Goal: Task Accomplishment & Management: Complete application form

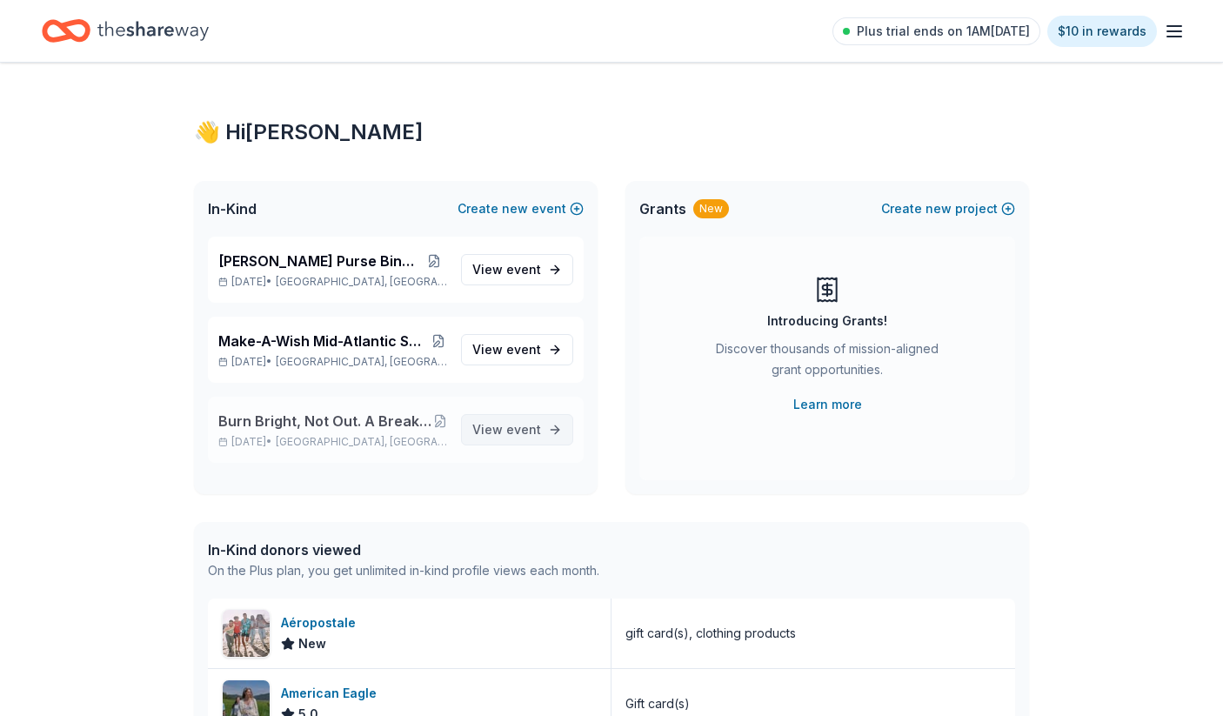
click at [526, 432] on span "event" at bounding box center [523, 429] width 35 height 15
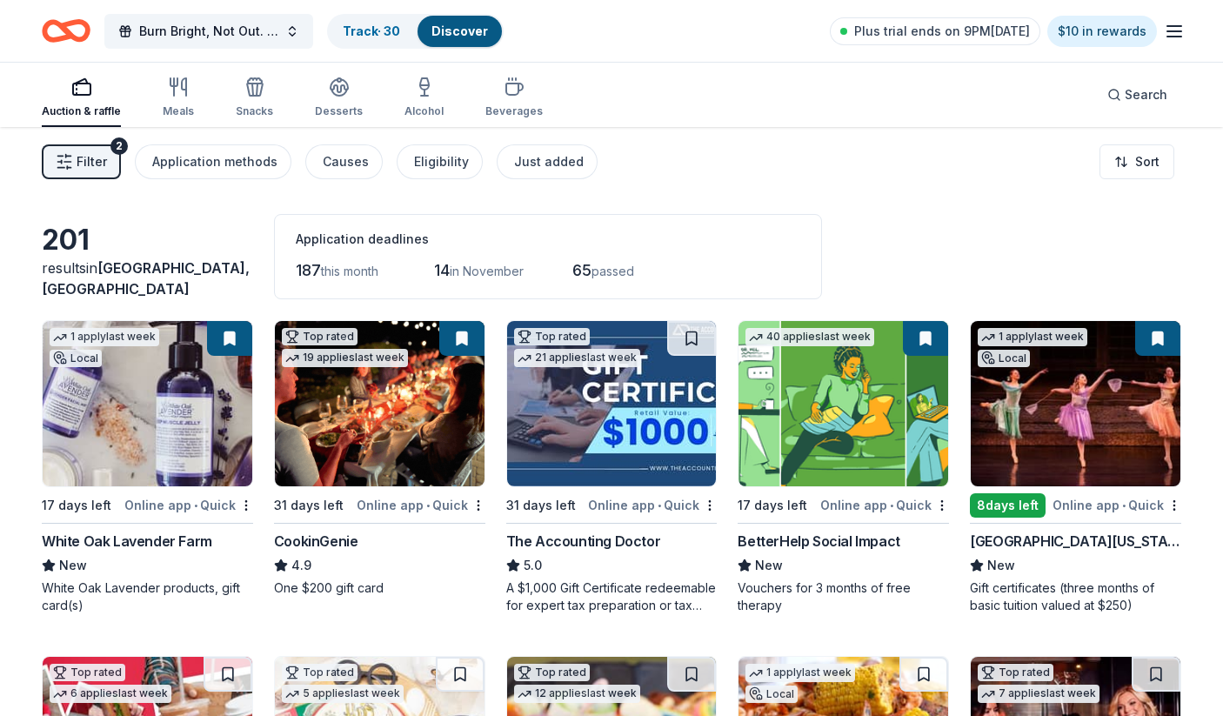
click at [79, 158] on span "Filter" at bounding box center [92, 161] width 30 height 21
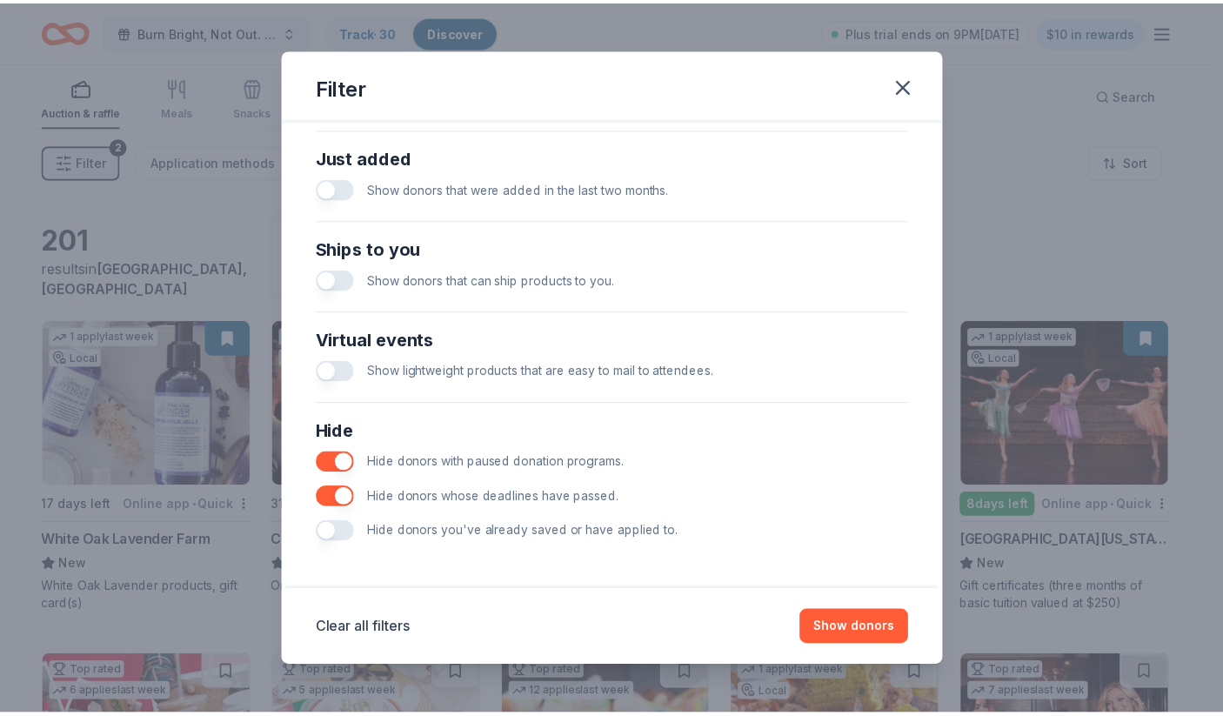
scroll to position [674, 0]
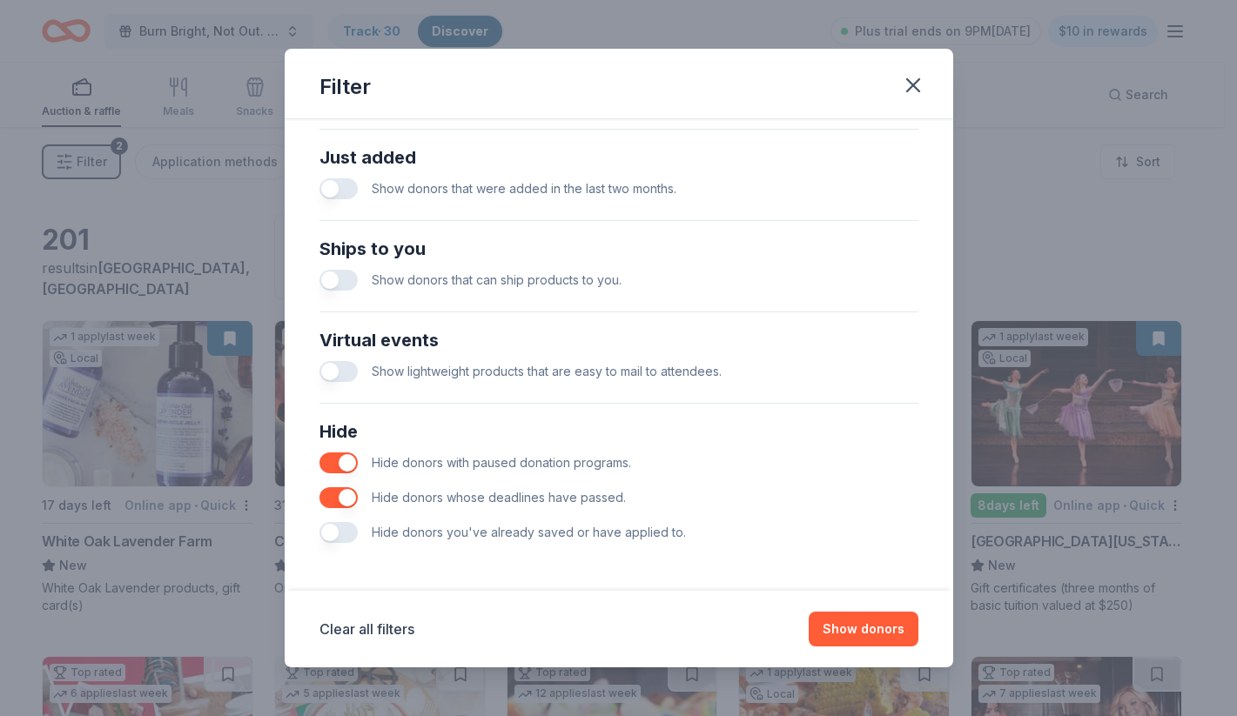
click at [351, 496] on button "button" at bounding box center [338, 497] width 38 height 21
click at [858, 620] on button "Show 266 donors" at bounding box center [850, 629] width 135 height 35
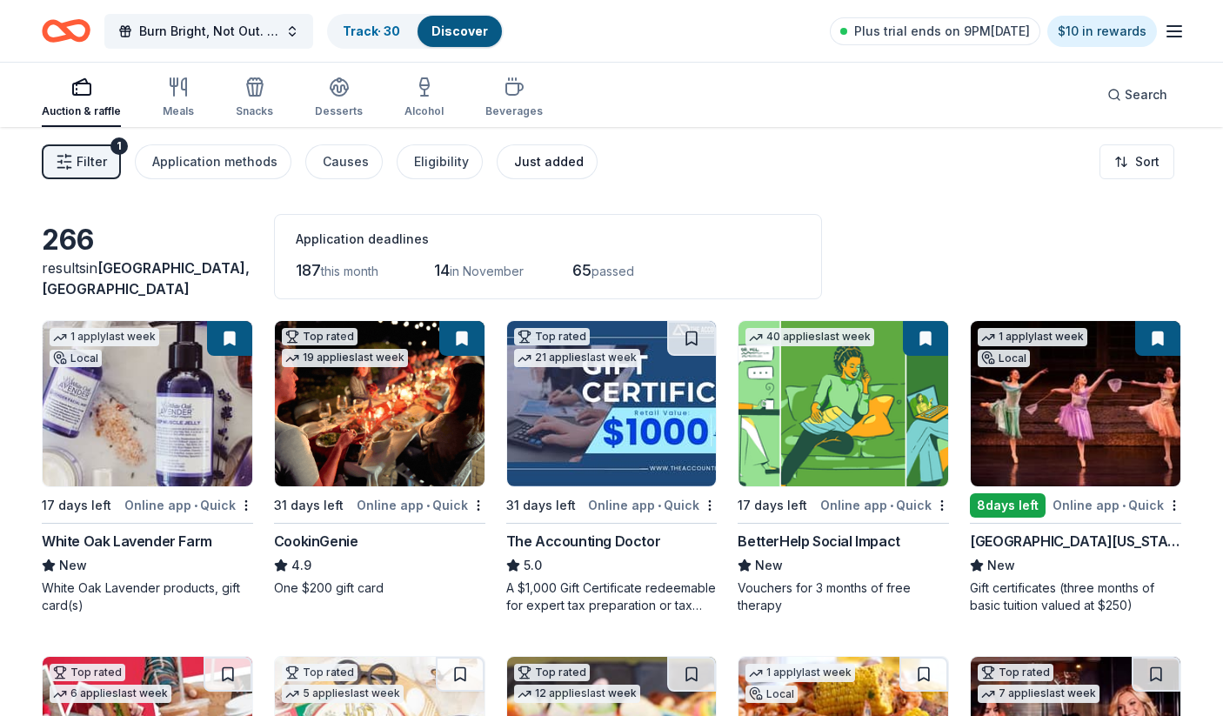
click at [529, 164] on div "Just added" at bounding box center [549, 161] width 70 height 21
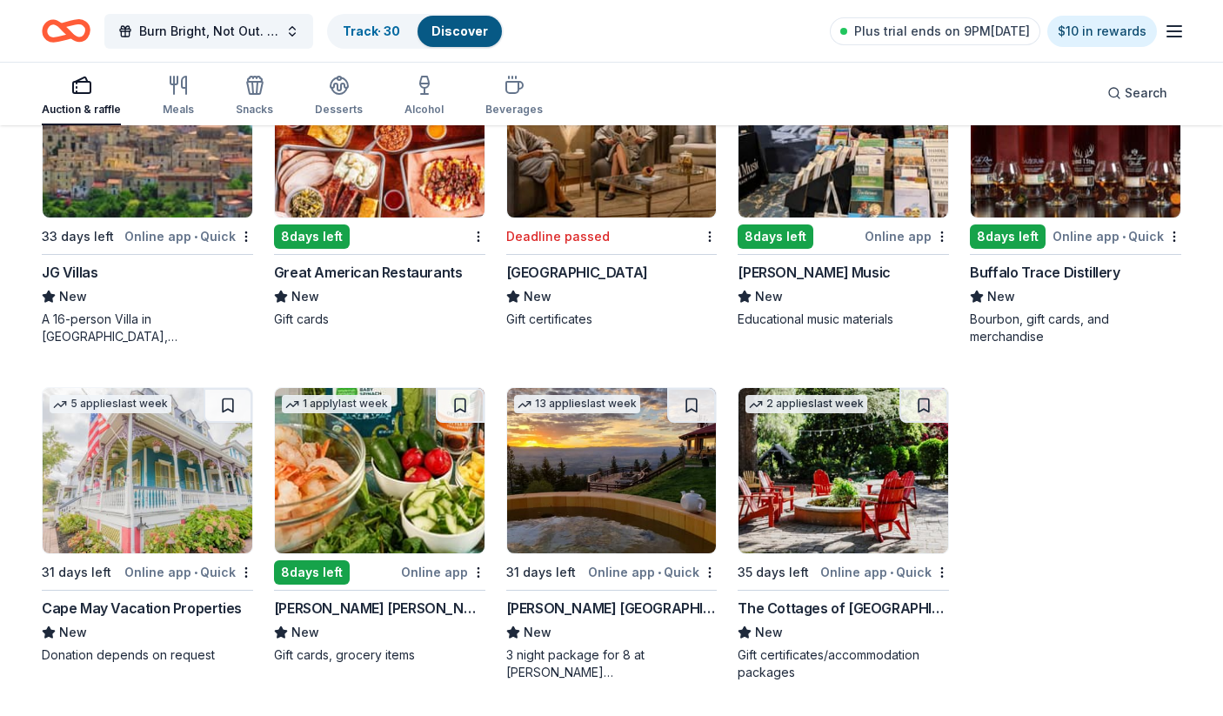
scroll to position [605, 0]
click at [411, 531] on img at bounding box center [380, 470] width 210 height 165
click at [1048, 442] on div "40 applies last week 17 days left Online app • Quick BetterHelp Social Impact N…" at bounding box center [612, 198] width 1140 height 966
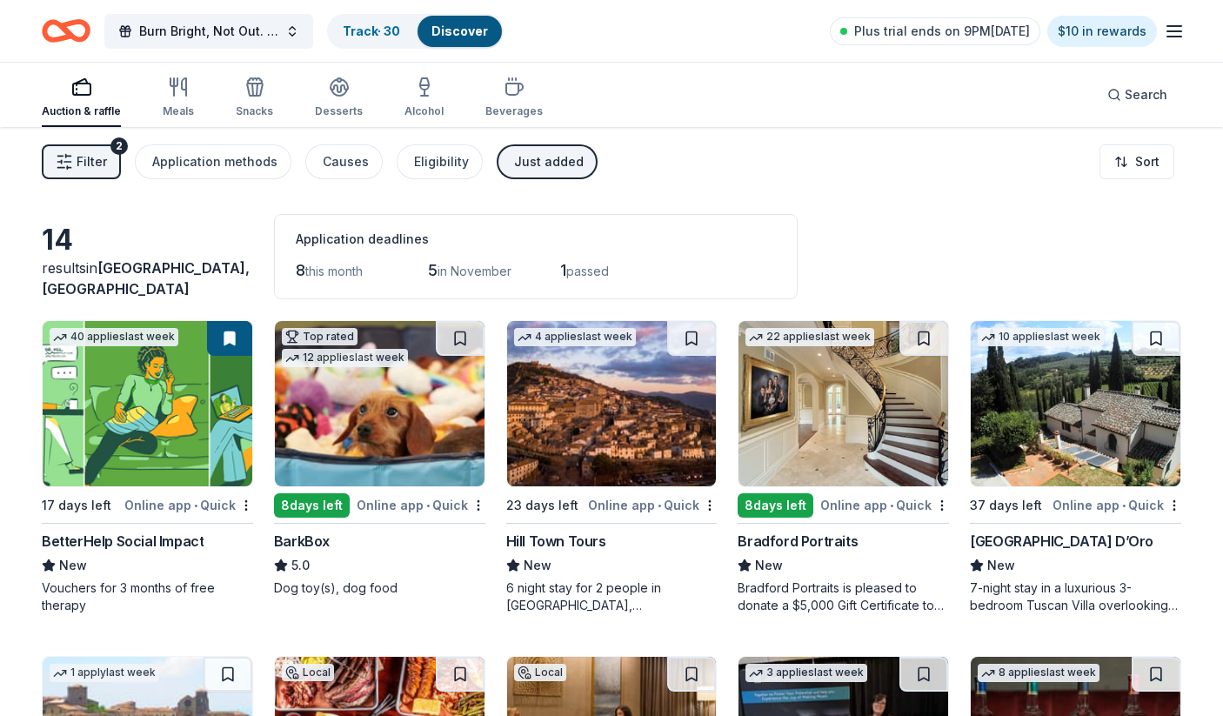
scroll to position [0, 0]
click at [558, 155] on div "Just added" at bounding box center [549, 161] width 70 height 21
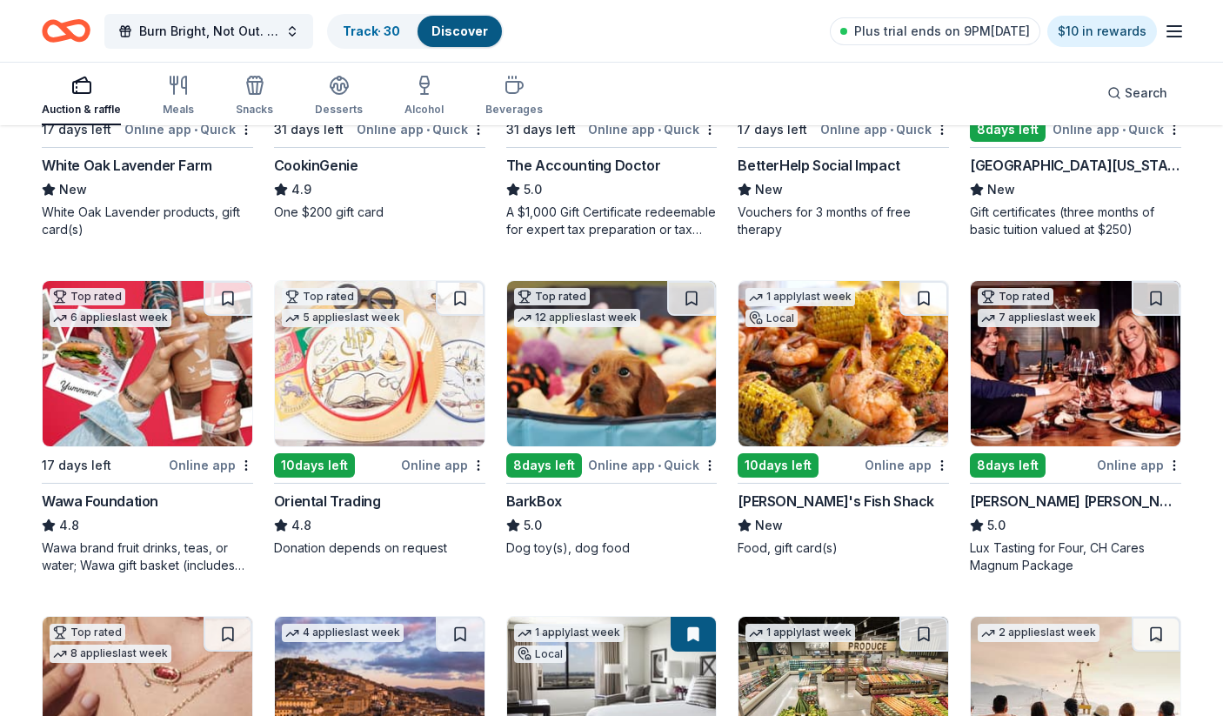
scroll to position [376, 0]
click at [505, 97] on div "Beverages" at bounding box center [514, 96] width 57 height 42
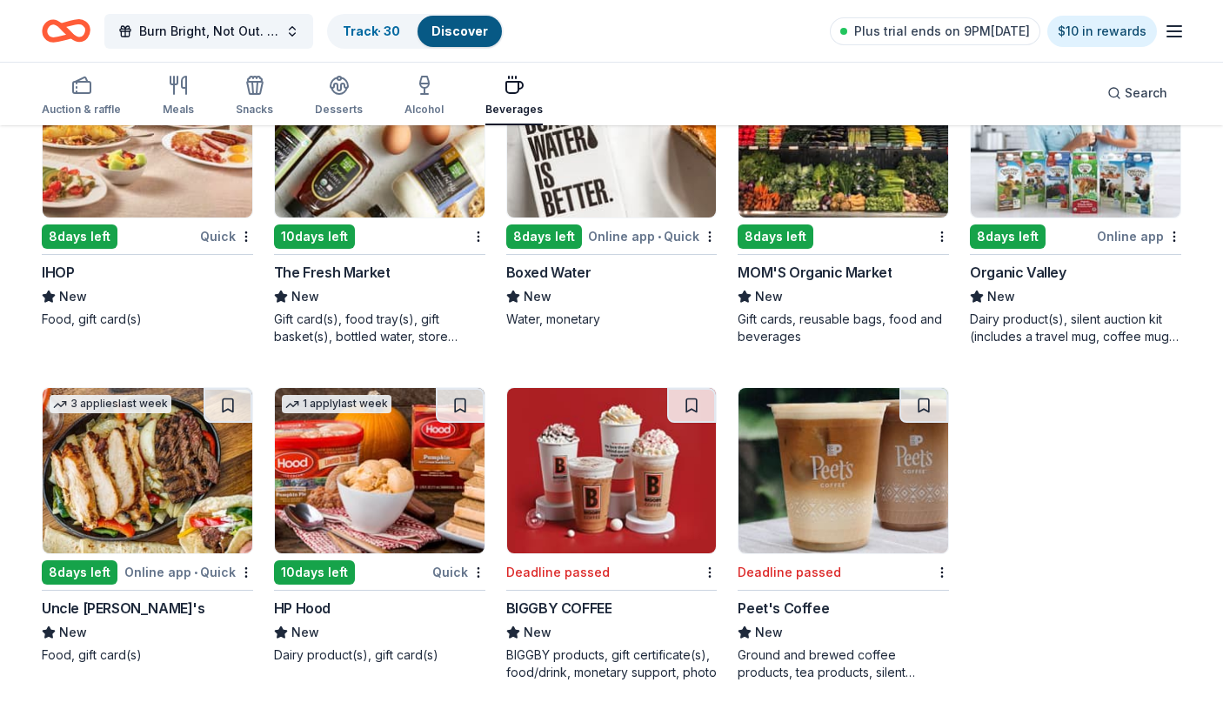
scroll to position [1612, 0]
click at [338, 95] on icon "button" at bounding box center [339, 85] width 21 height 21
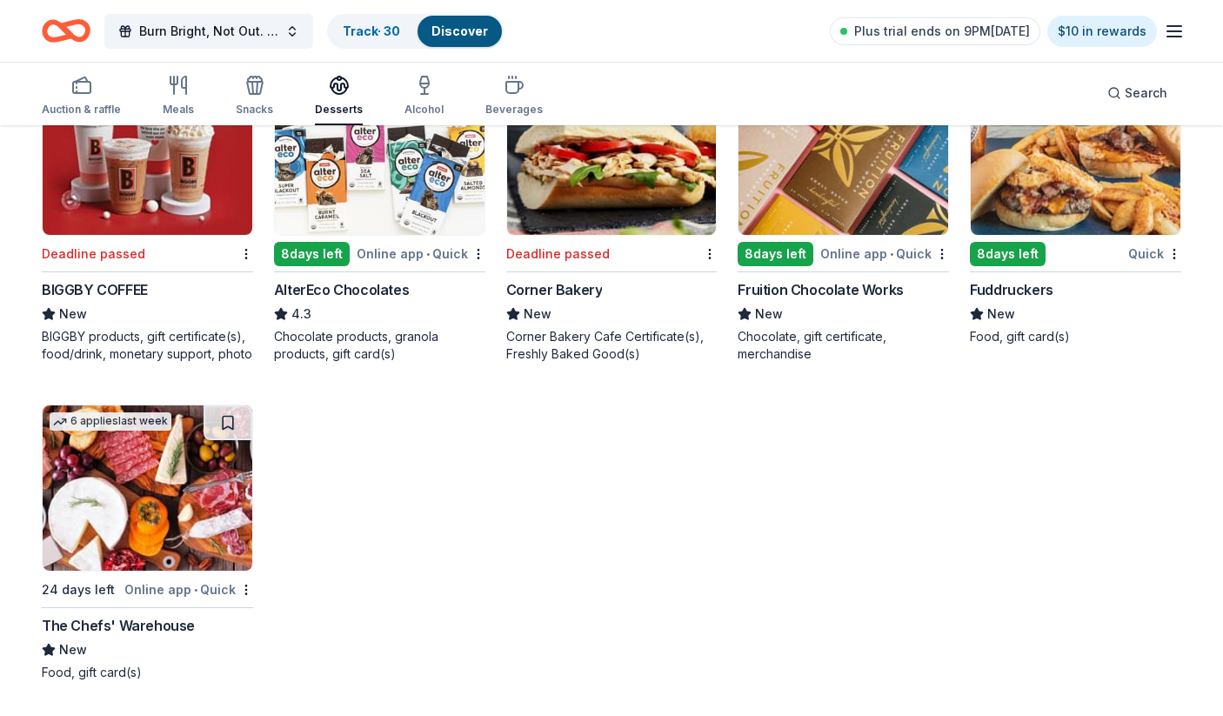
scroll to position [2585, 0]
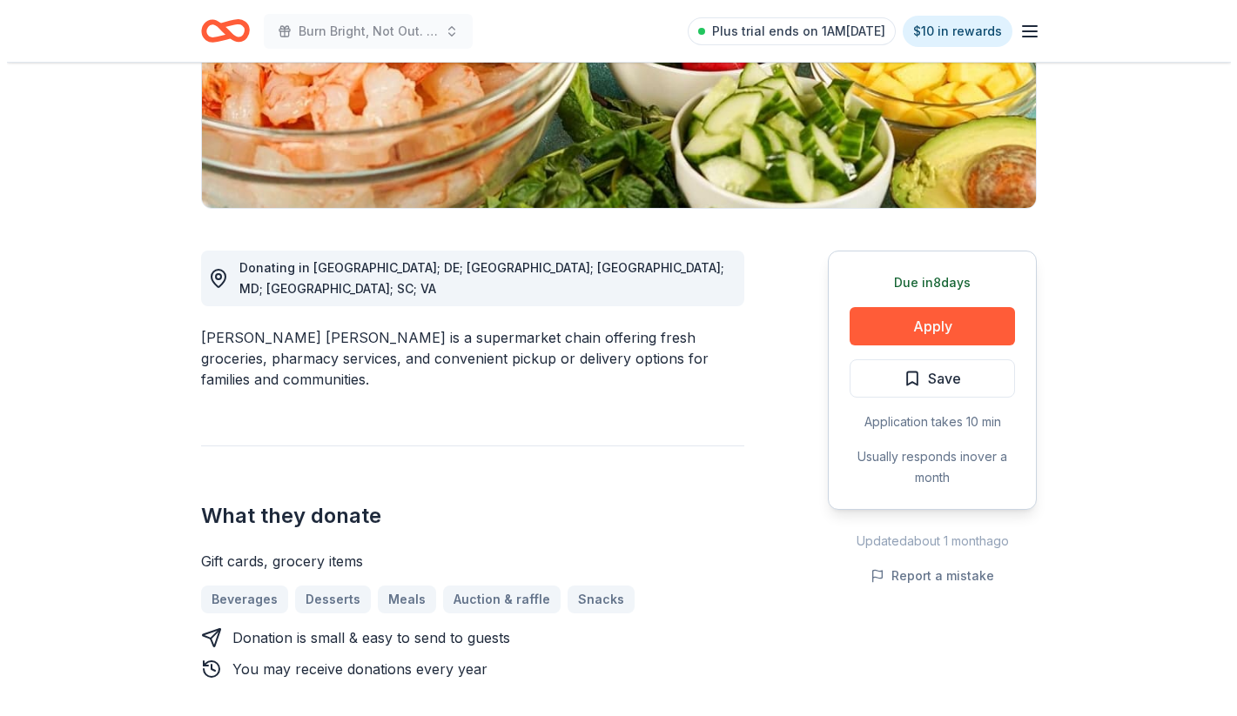
scroll to position [305, 0]
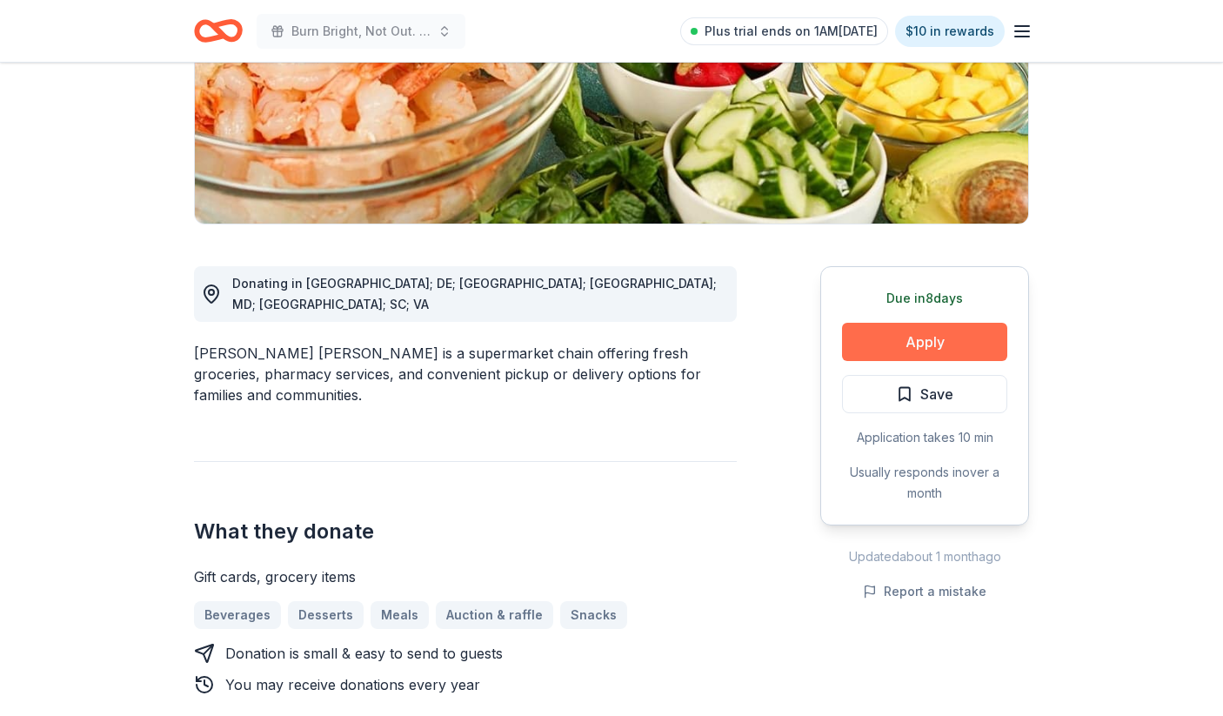
click at [917, 336] on button "Apply" at bounding box center [924, 342] width 165 height 38
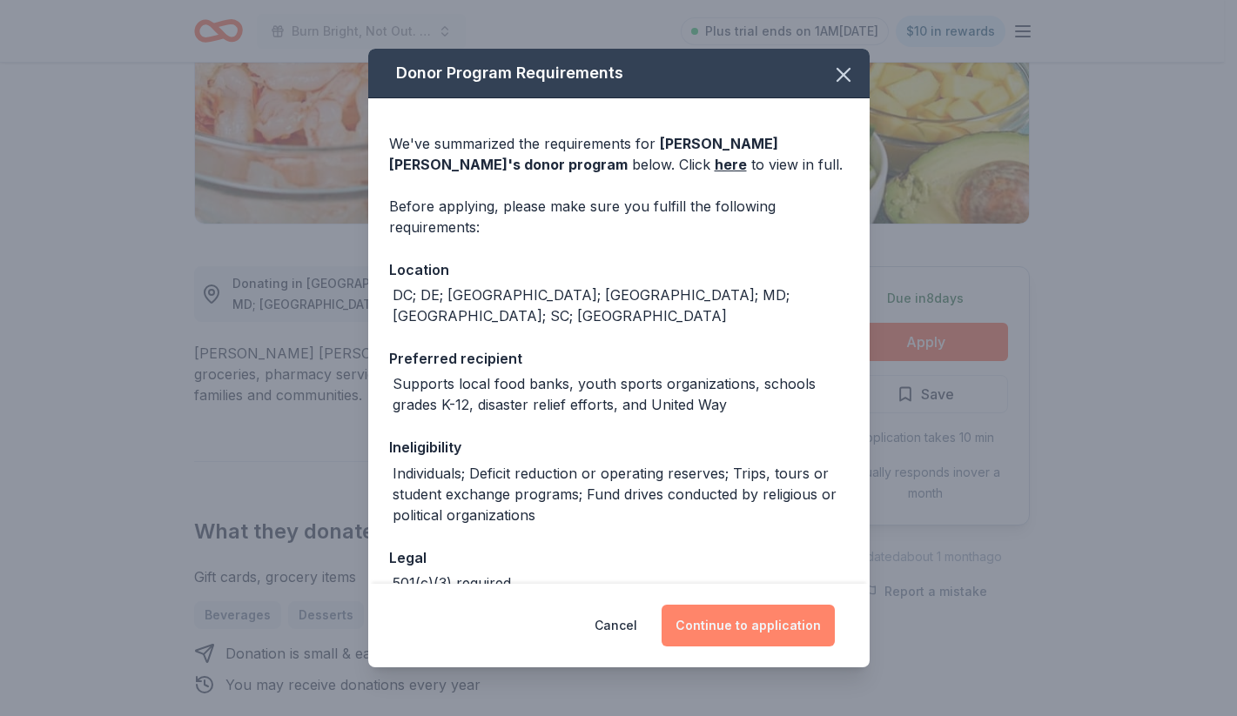
click at [764, 627] on button "Continue to application" at bounding box center [747, 626] width 173 height 42
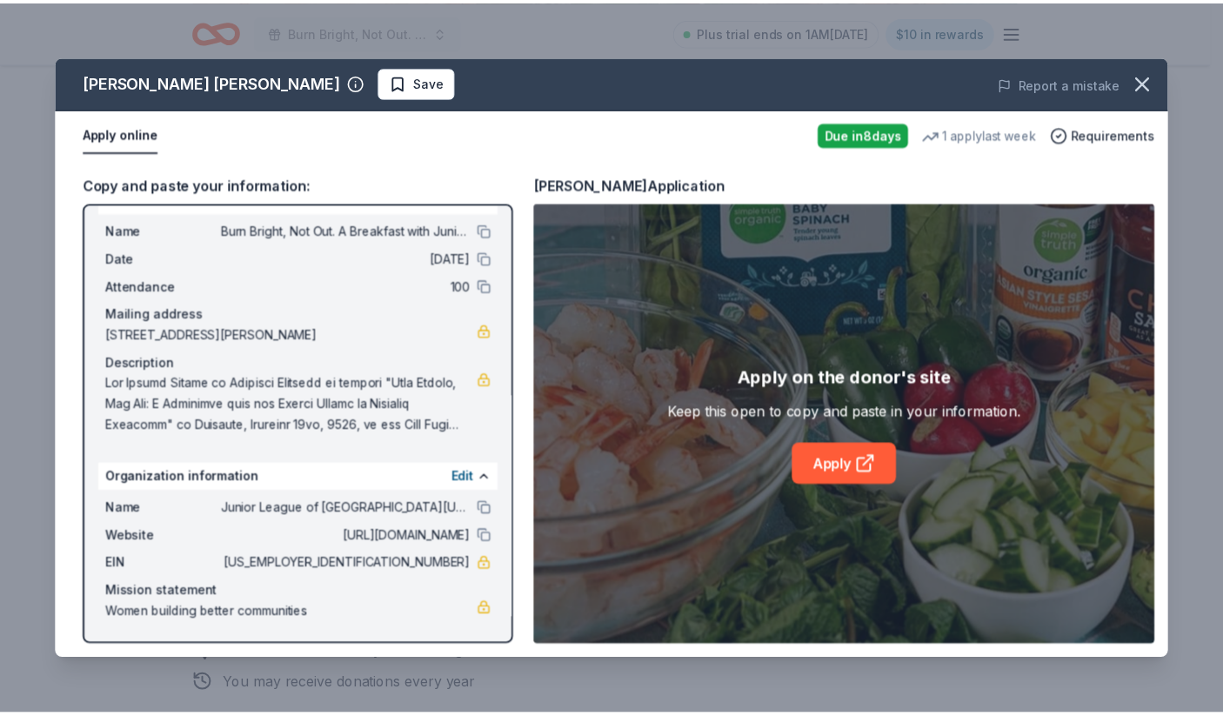
scroll to position [33, 0]
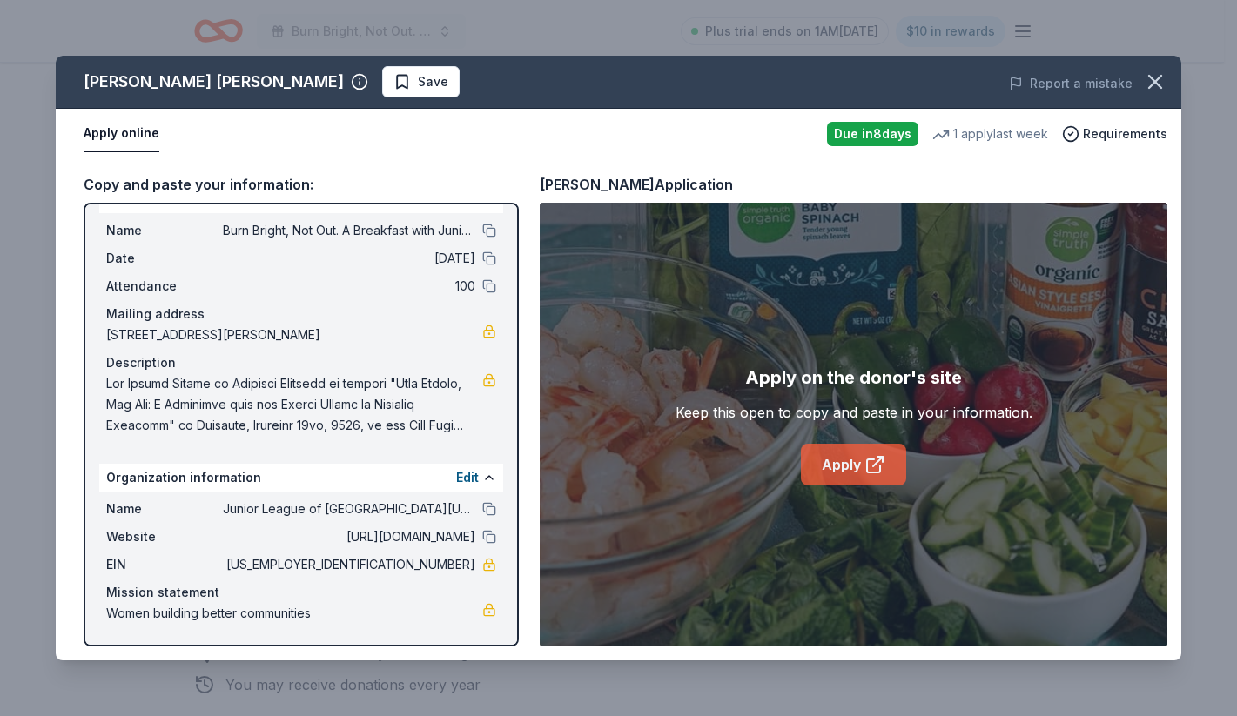
click at [828, 461] on link "Apply" at bounding box center [853, 465] width 105 height 42
click at [1154, 84] on icon "button" at bounding box center [1155, 82] width 12 height 12
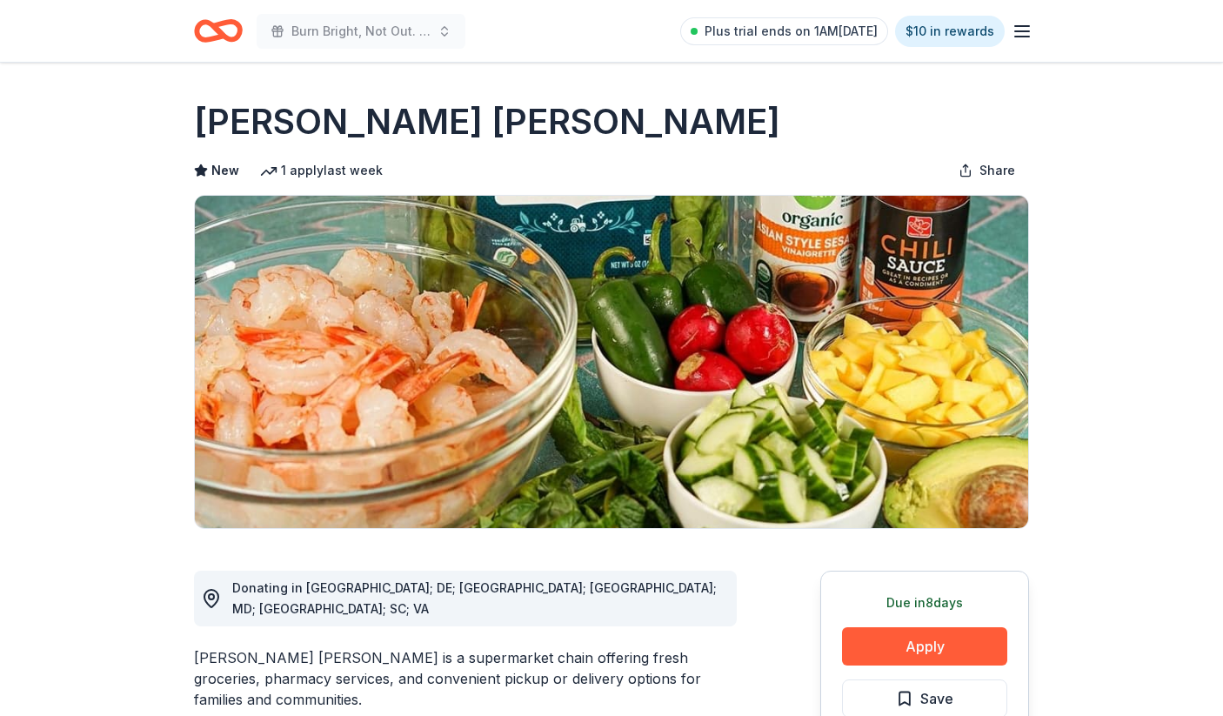
scroll to position [0, 0]
